Goal: Find specific page/section: Find specific page/section

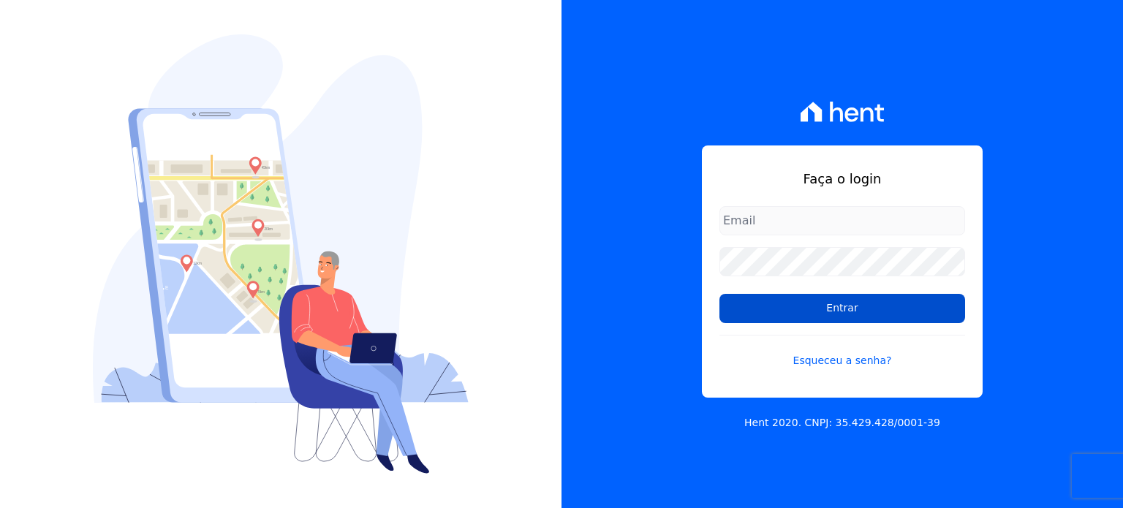
type input "[EMAIL_ADDRESS][DOMAIN_NAME]"
click at [746, 298] on input "Entrar" at bounding box center [843, 308] width 246 height 29
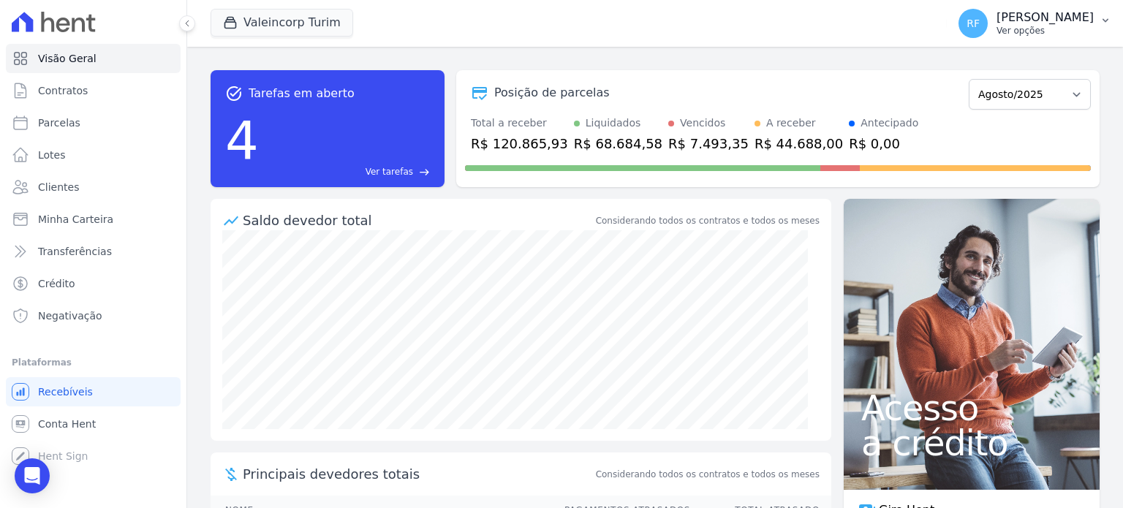
click at [1030, 22] on p "Rafaela Fagundes" at bounding box center [1045, 17] width 97 height 15
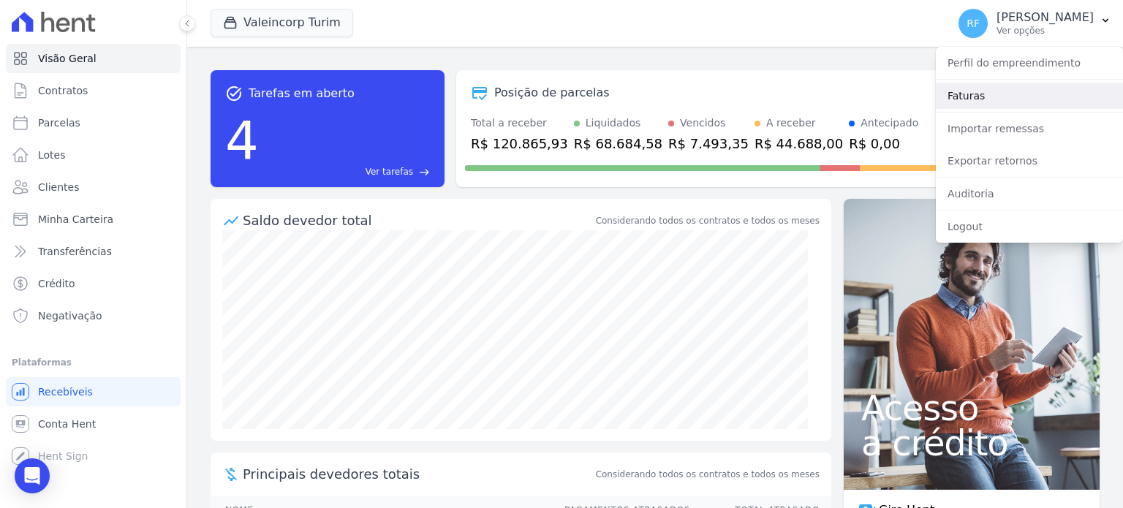
click at [1000, 93] on link "Faturas" at bounding box center [1029, 96] width 187 height 26
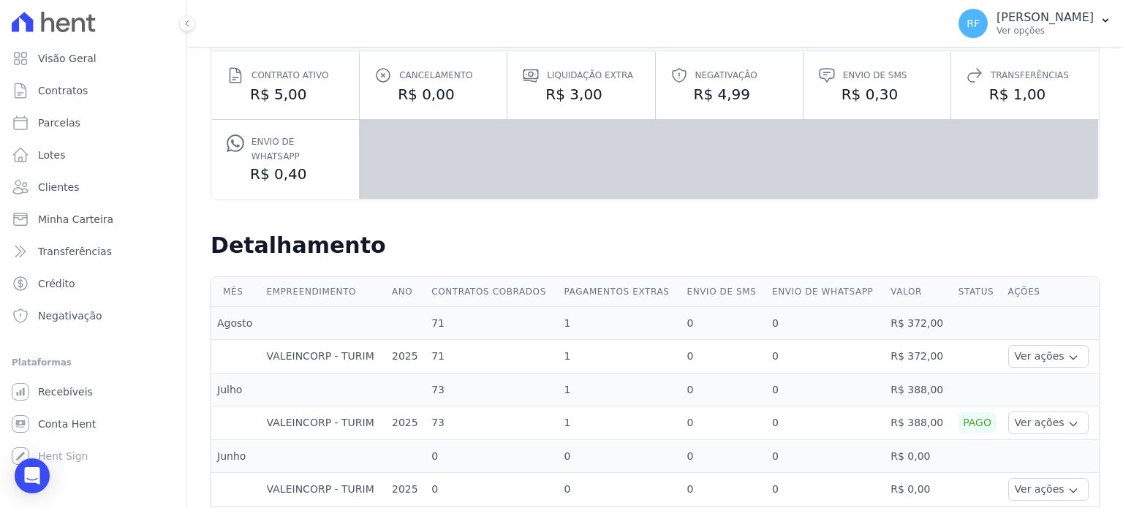
scroll to position [332, 0]
